Goal: Information Seeking & Learning: Learn about a topic

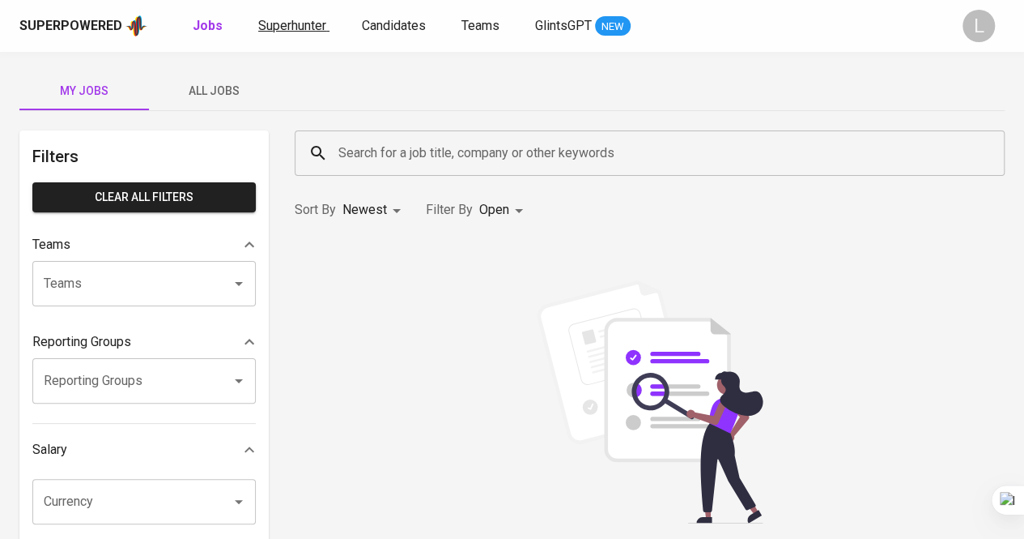
click at [283, 18] on span "Superhunter" at bounding box center [292, 25] width 68 height 15
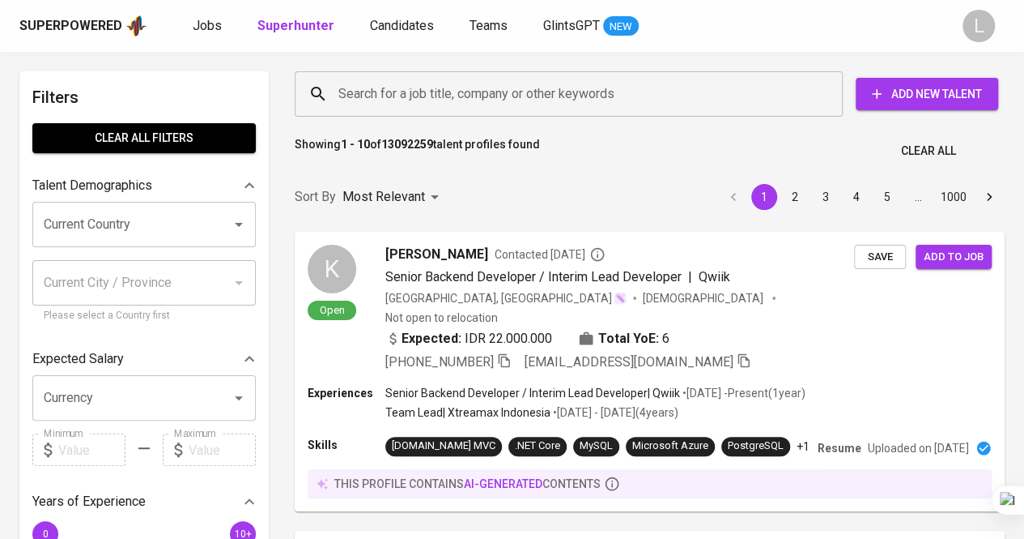
click at [373, 72] on div "Search for a job title, company or other keywords" at bounding box center [569, 93] width 548 height 45
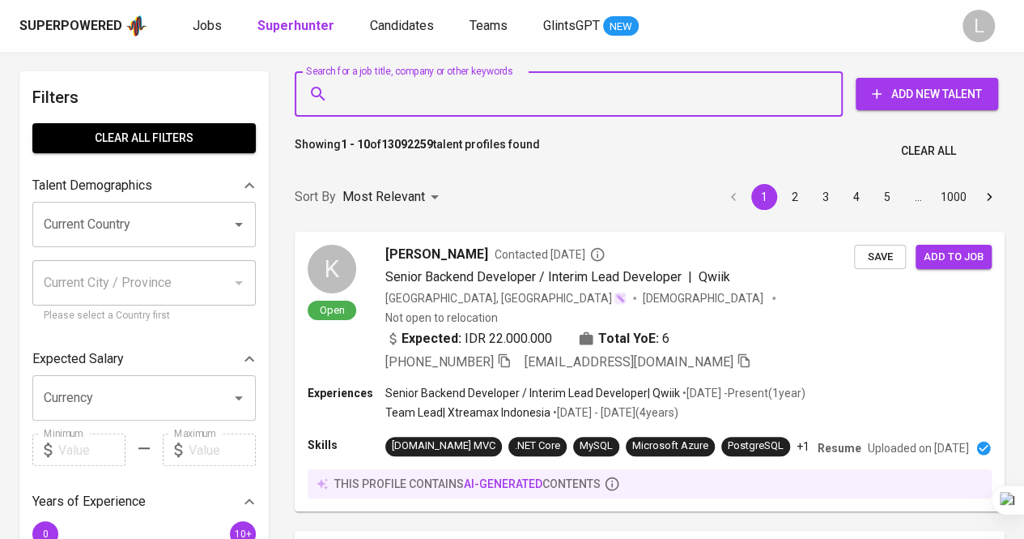
paste input "[EMAIL_ADDRESS][DOMAIN_NAME]"
type input "[EMAIL_ADDRESS][DOMAIN_NAME]"
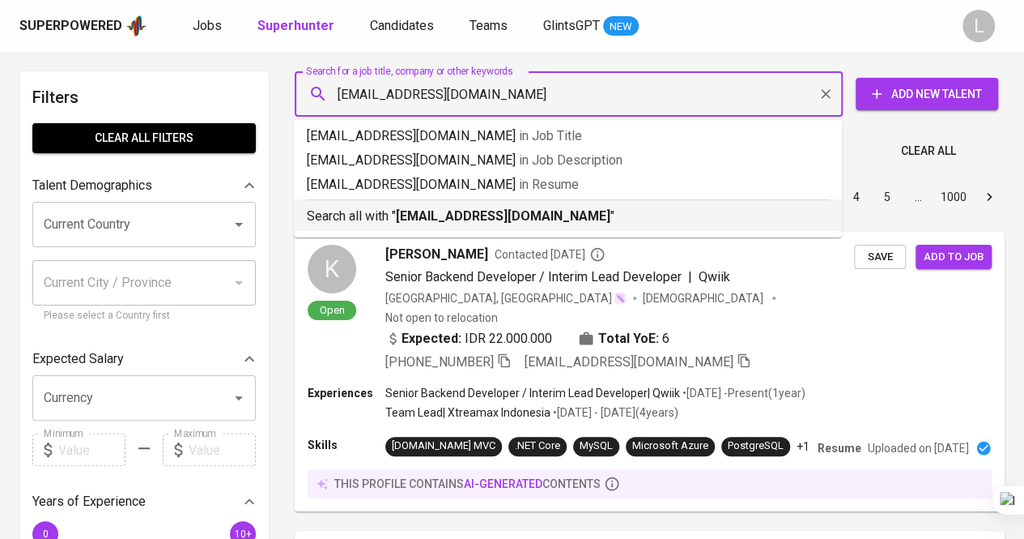
click at [432, 209] on b "[EMAIL_ADDRESS][DOMAIN_NAME]" at bounding box center [503, 215] width 215 height 15
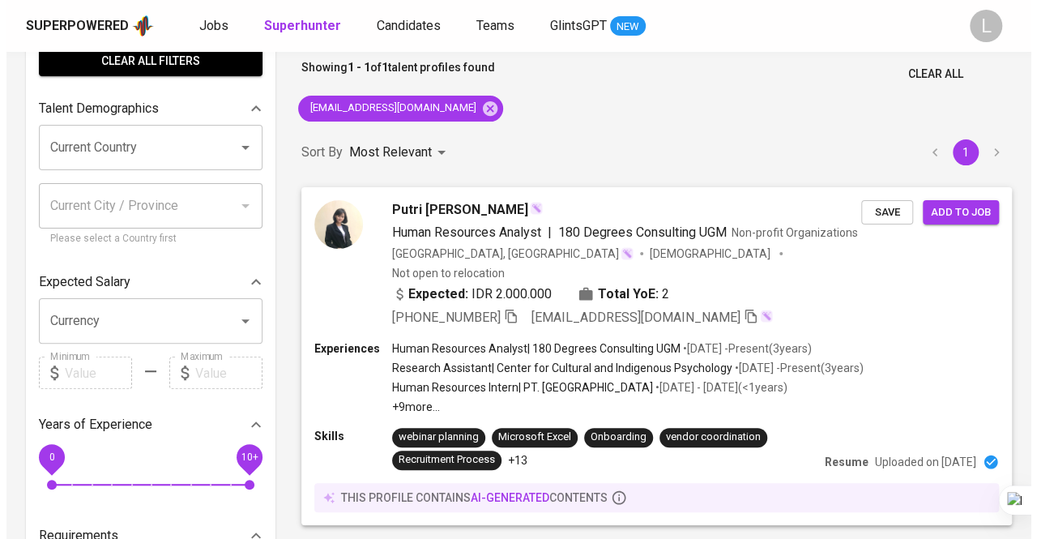
scroll to position [126, 0]
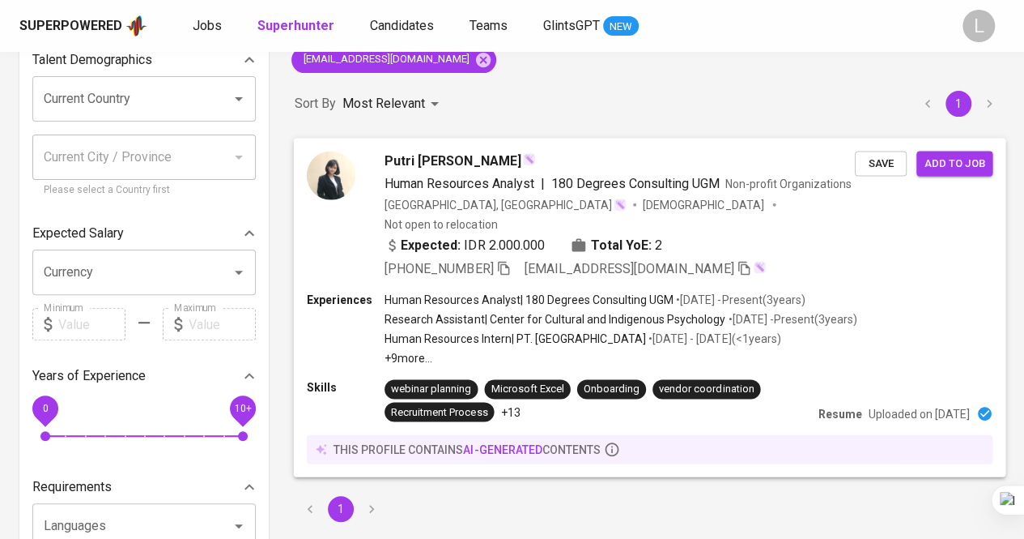
click at [423, 158] on span "Putri [PERSON_NAME]" at bounding box center [453, 160] width 137 height 19
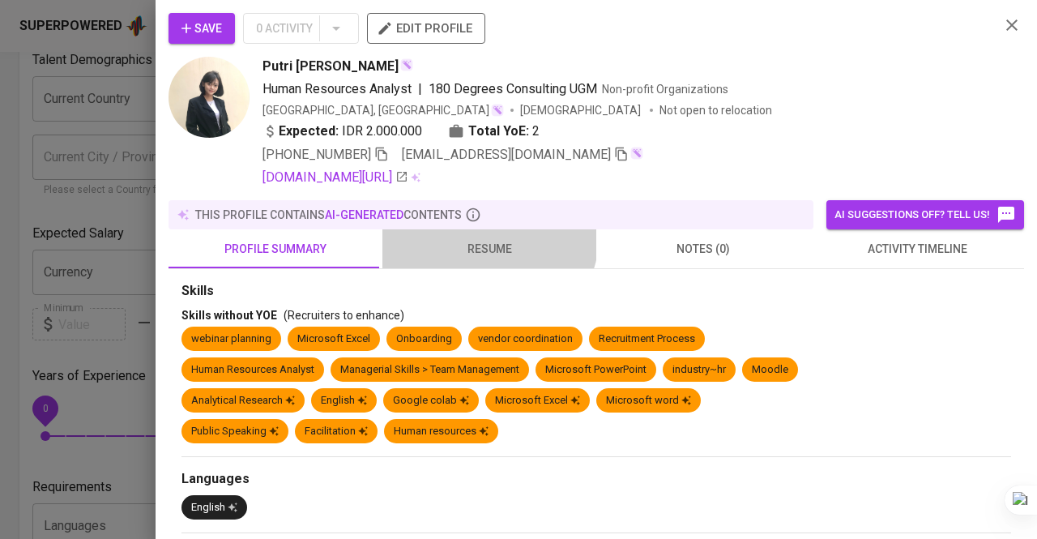
click at [477, 231] on button "resume" at bounding box center [489, 248] width 214 height 39
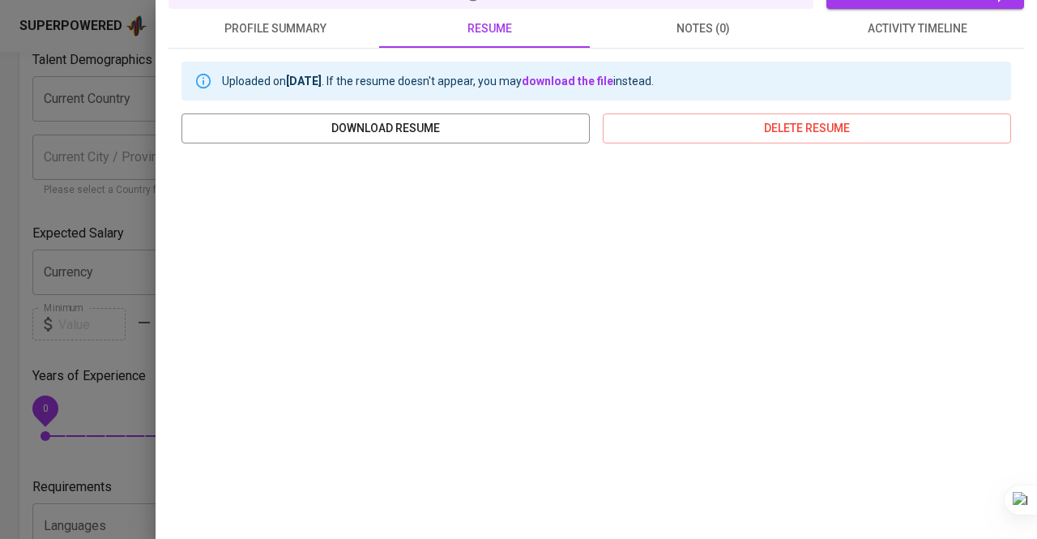
scroll to position [0, 0]
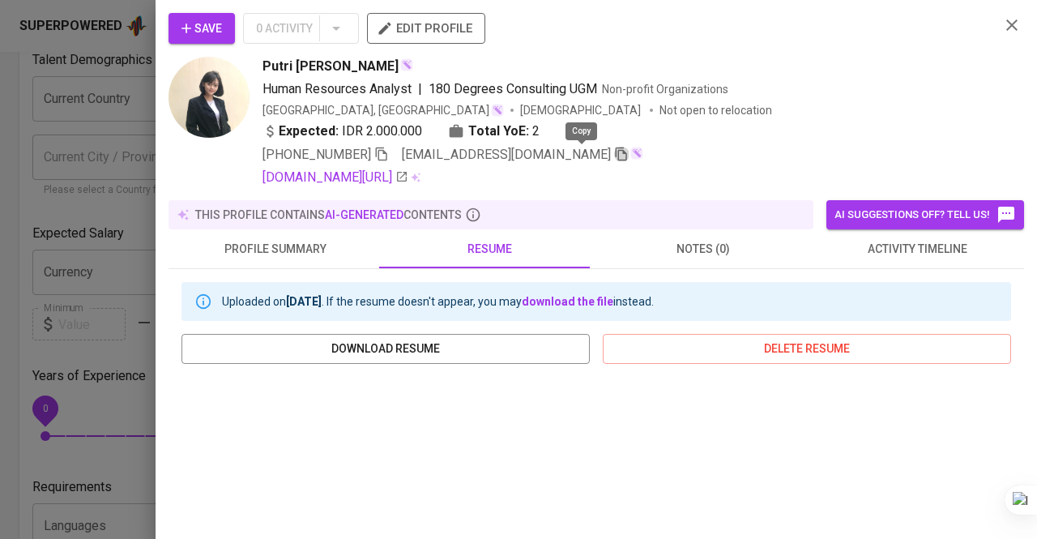
click at [614, 155] on icon "button" at bounding box center [621, 154] width 15 height 15
click at [99, 103] on div at bounding box center [518, 269] width 1037 height 539
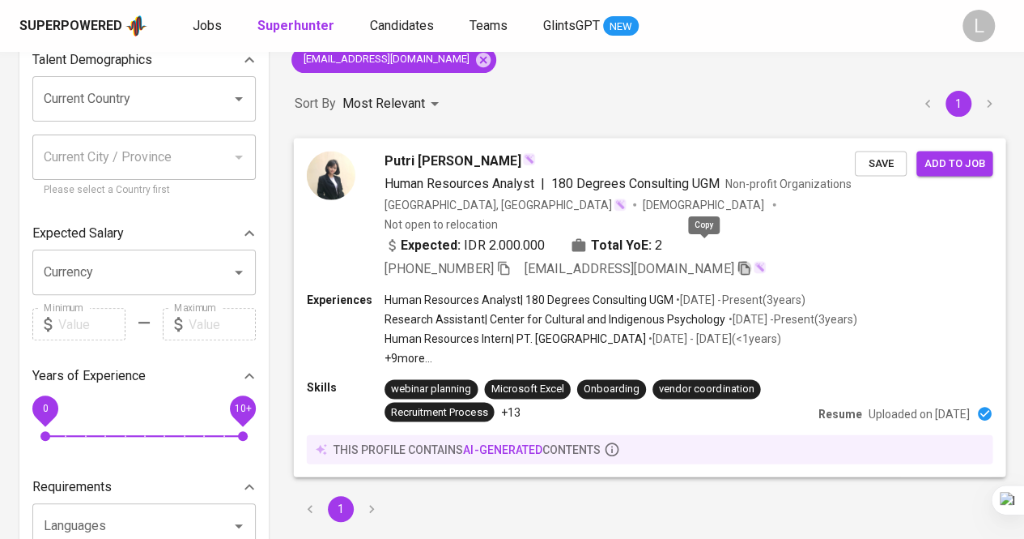
click at [739, 261] on icon "button" at bounding box center [744, 268] width 11 height 14
click at [415, 161] on span "Putri [PERSON_NAME]" at bounding box center [453, 160] width 137 height 19
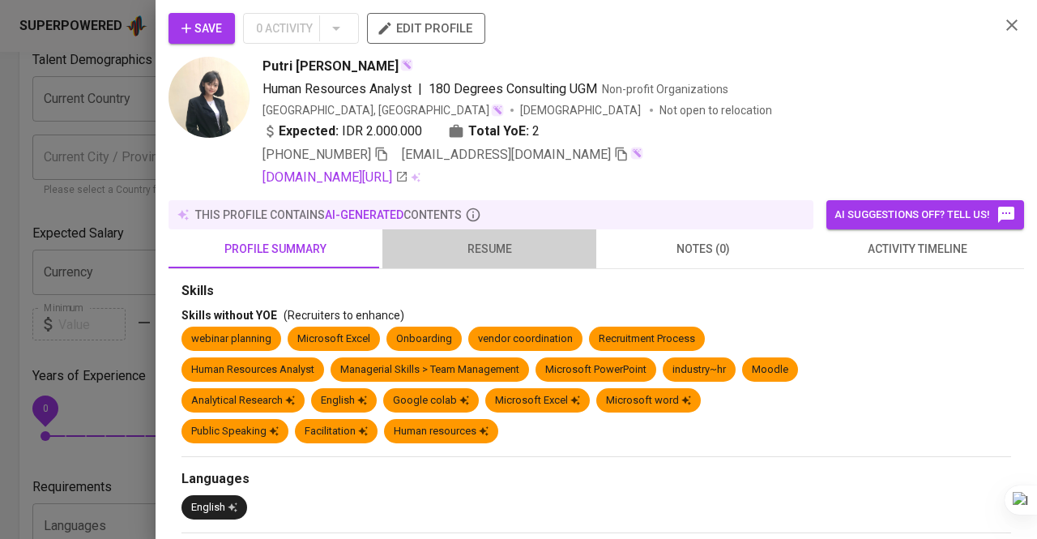
click at [528, 230] on button "resume" at bounding box center [489, 248] width 214 height 39
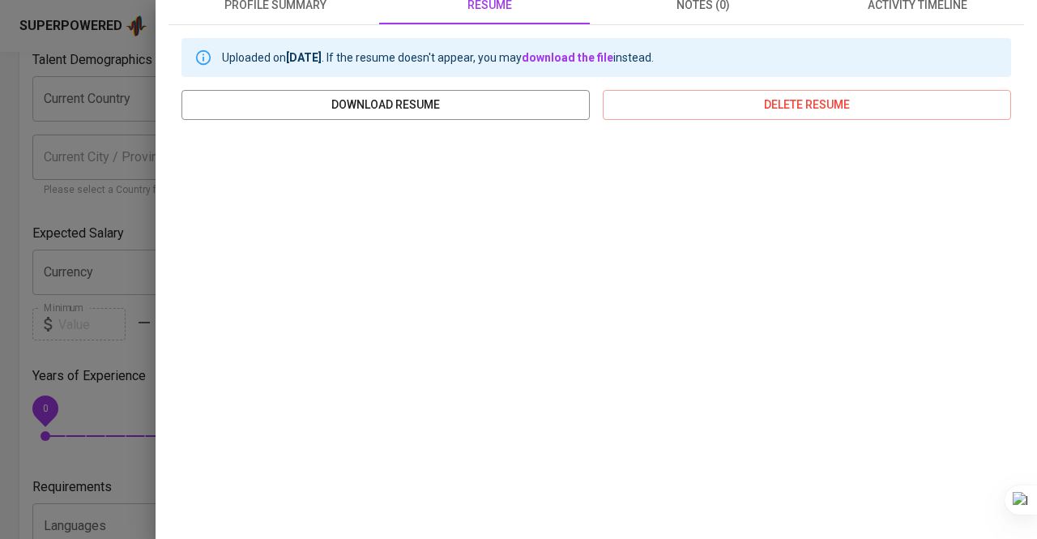
scroll to position [246, 0]
